Goal: Transaction & Acquisition: Purchase product/service

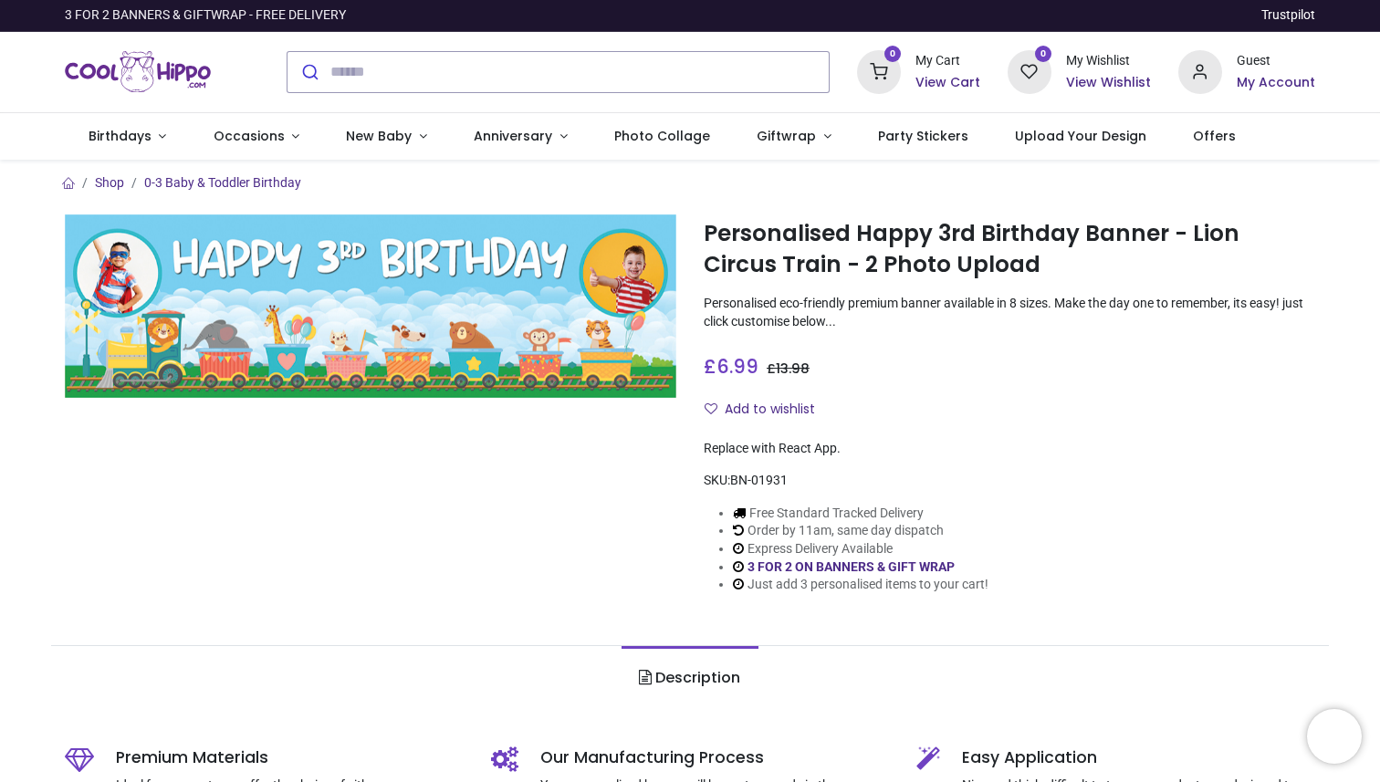
click at [1105, 430] on div "Personalised Happy 3rd Birthday Banner - Lion Circus Train - 2 Photo Upload [UR…" at bounding box center [1009, 418] width 639 height 409
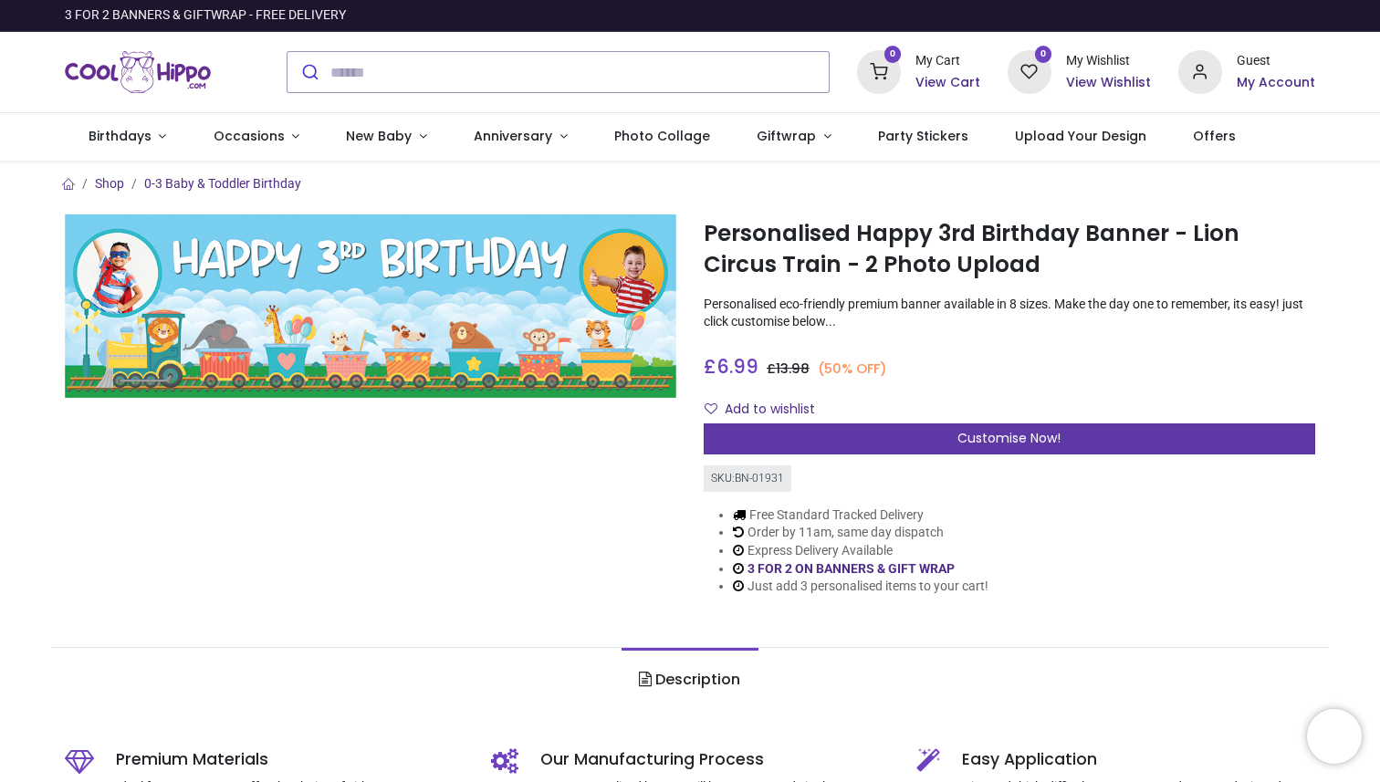
click at [979, 439] on span "Customise Now!" at bounding box center [1008, 438] width 103 height 18
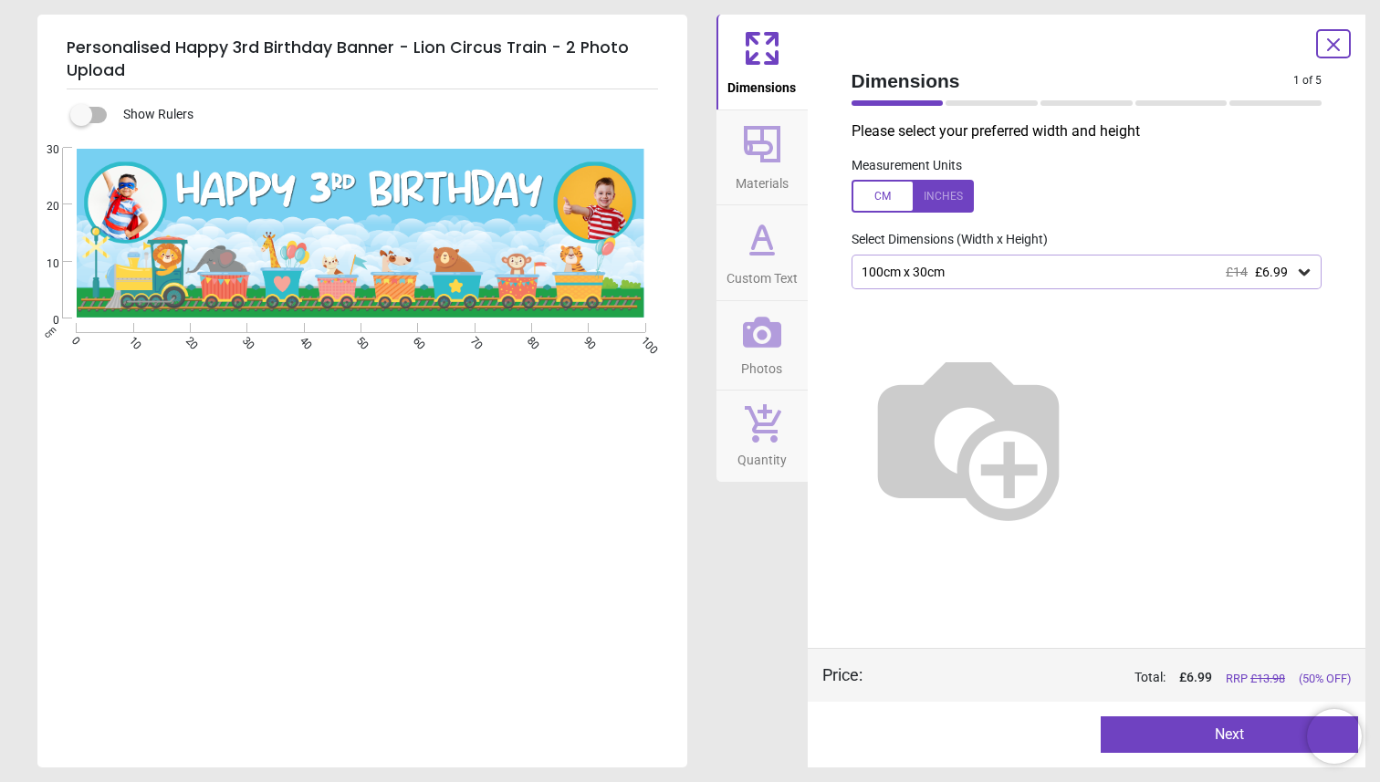
click at [1024, 268] on div "100cm x 30cm £14 £6.99" at bounding box center [1078, 273] width 436 height 16
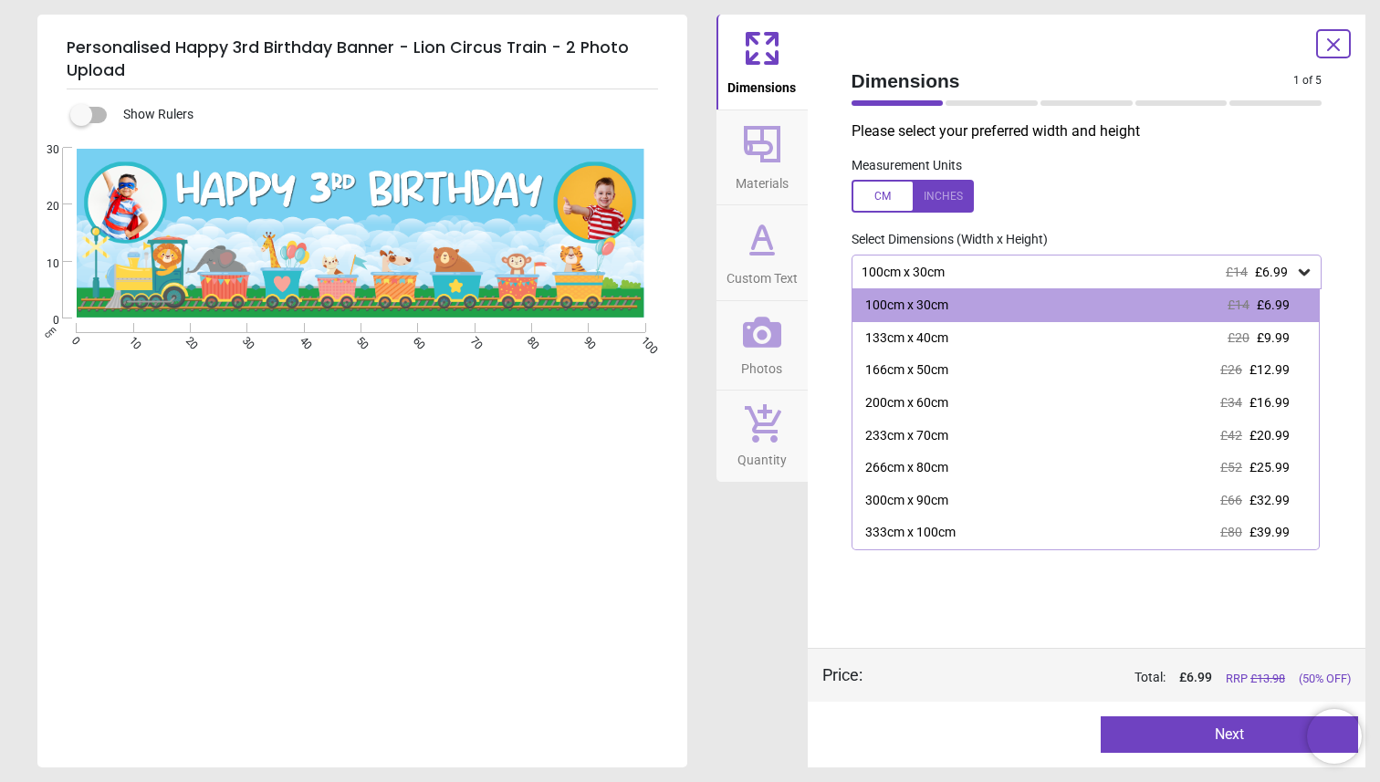
click at [989, 601] on div "Please select your preferred width and height Measurement Units Select Dimensio…" at bounding box center [1087, 384] width 500 height 527
click at [1013, 594] on div "Please select your preferred width and height Measurement Units Select Dimensio…" at bounding box center [1087, 384] width 500 height 527
click at [963, 189] on div at bounding box center [913, 196] width 122 height 33
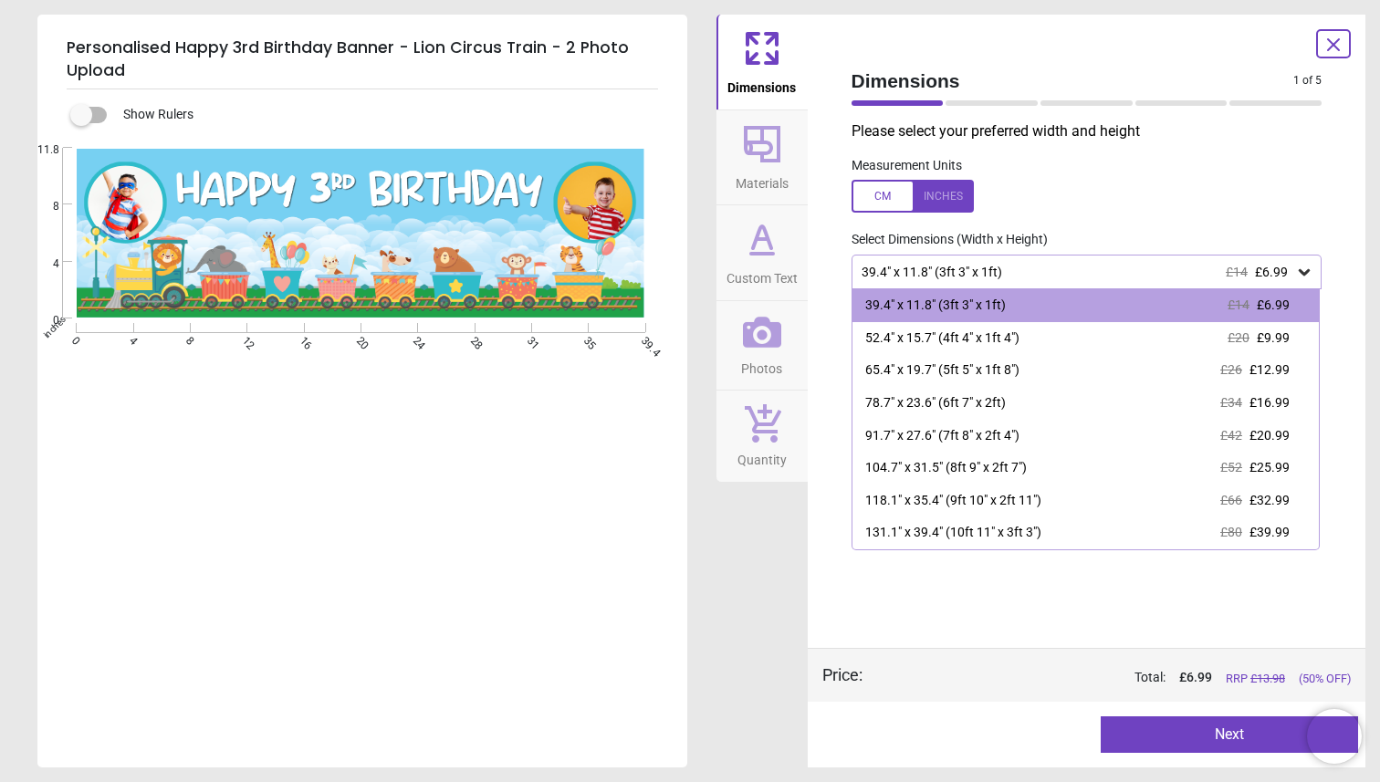
click at [986, 616] on div "Please select your preferred width and height Measurement Units Select Dimensio…" at bounding box center [1087, 384] width 500 height 527
click at [705, 561] on div "Personalised Happy 3rd Birthday Banner - Lion Circus Train - 2 Photo Upload Sho…" at bounding box center [690, 391] width 1380 height 782
